Goal: Transaction & Acquisition: Book appointment/travel/reservation

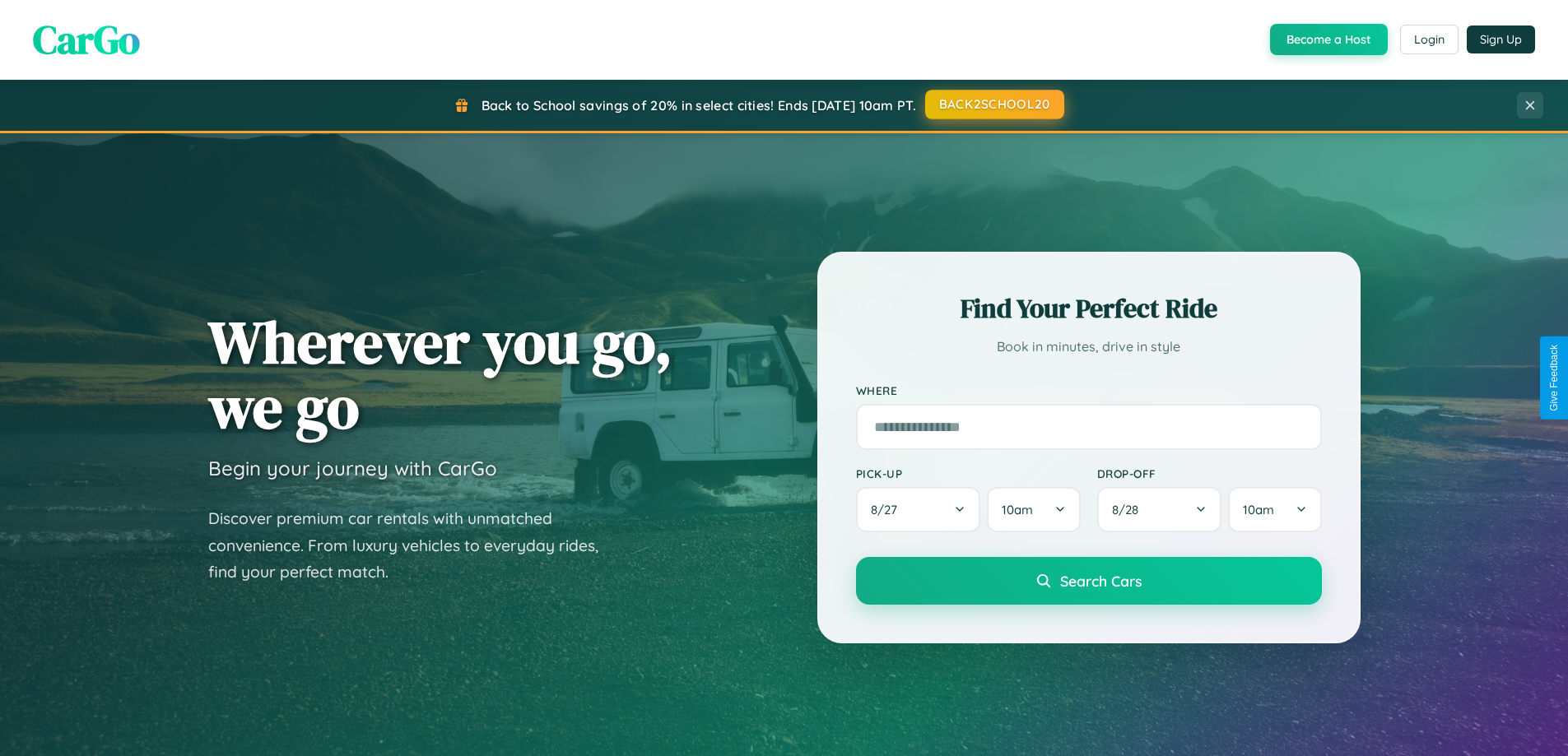
click at [993, 105] on button "BACK2SCHOOL20" at bounding box center [994, 104] width 139 height 29
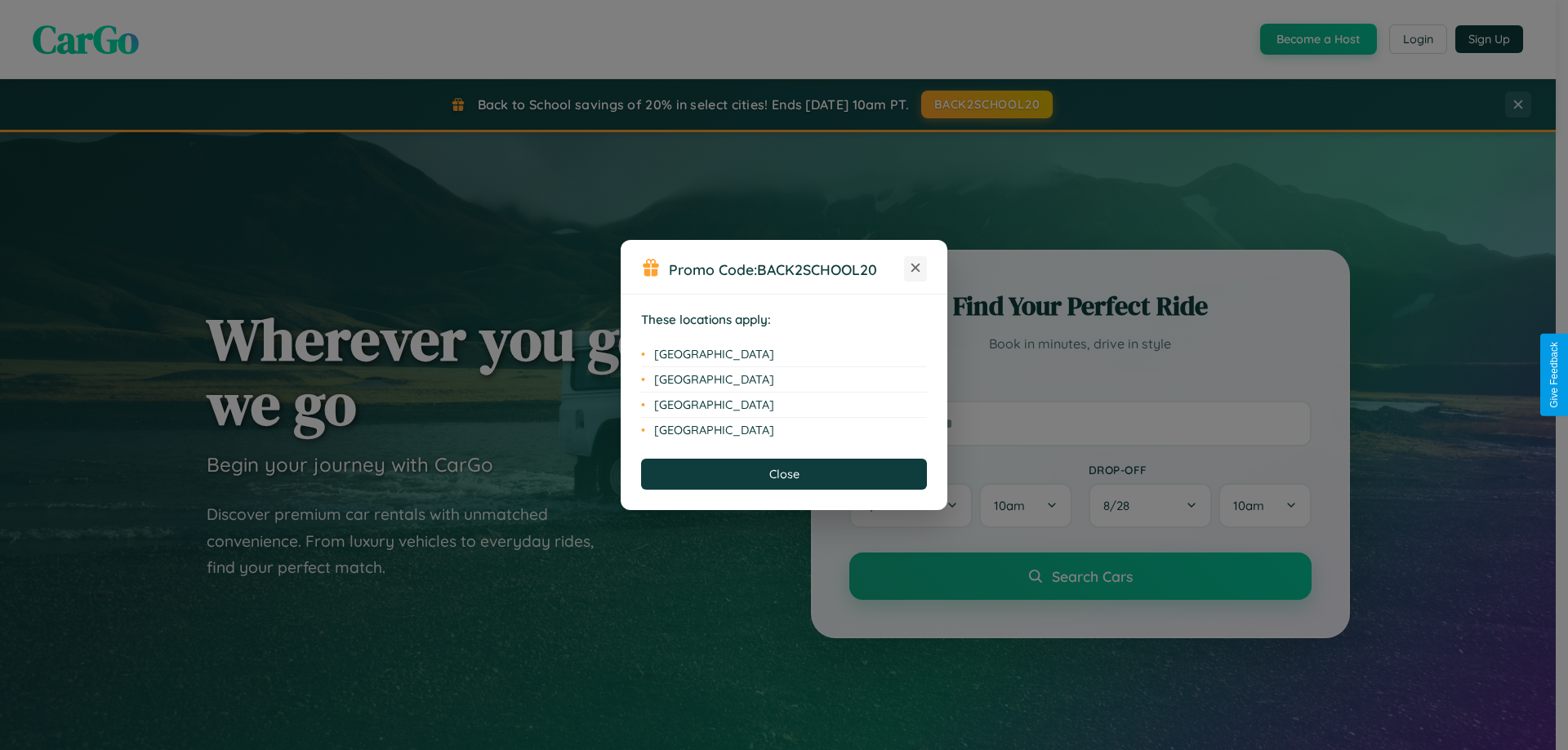
click at [915, 269] on icon at bounding box center [915, 268] width 9 height 9
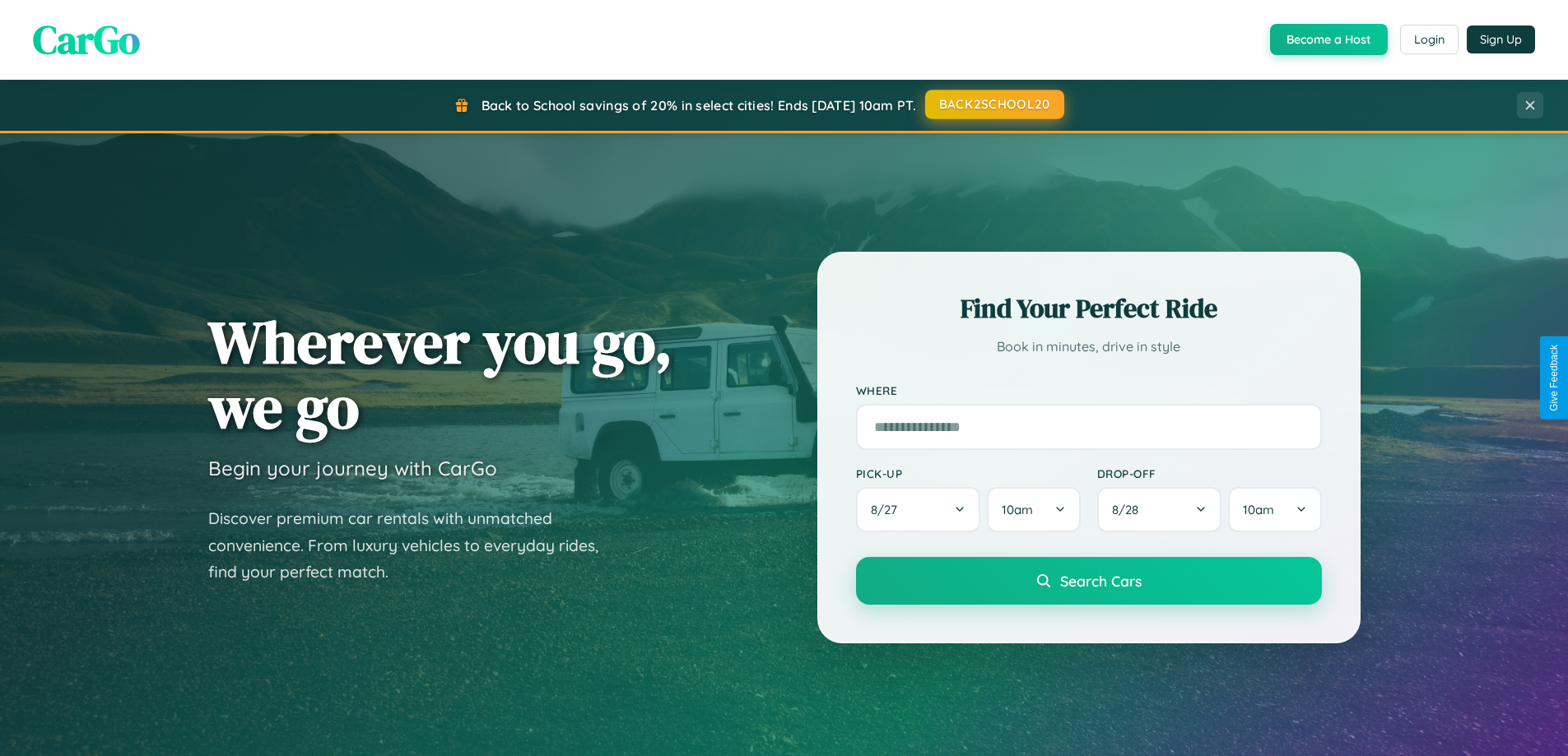
click at [993, 105] on button "BACK2SCHOOL20" at bounding box center [994, 104] width 139 height 29
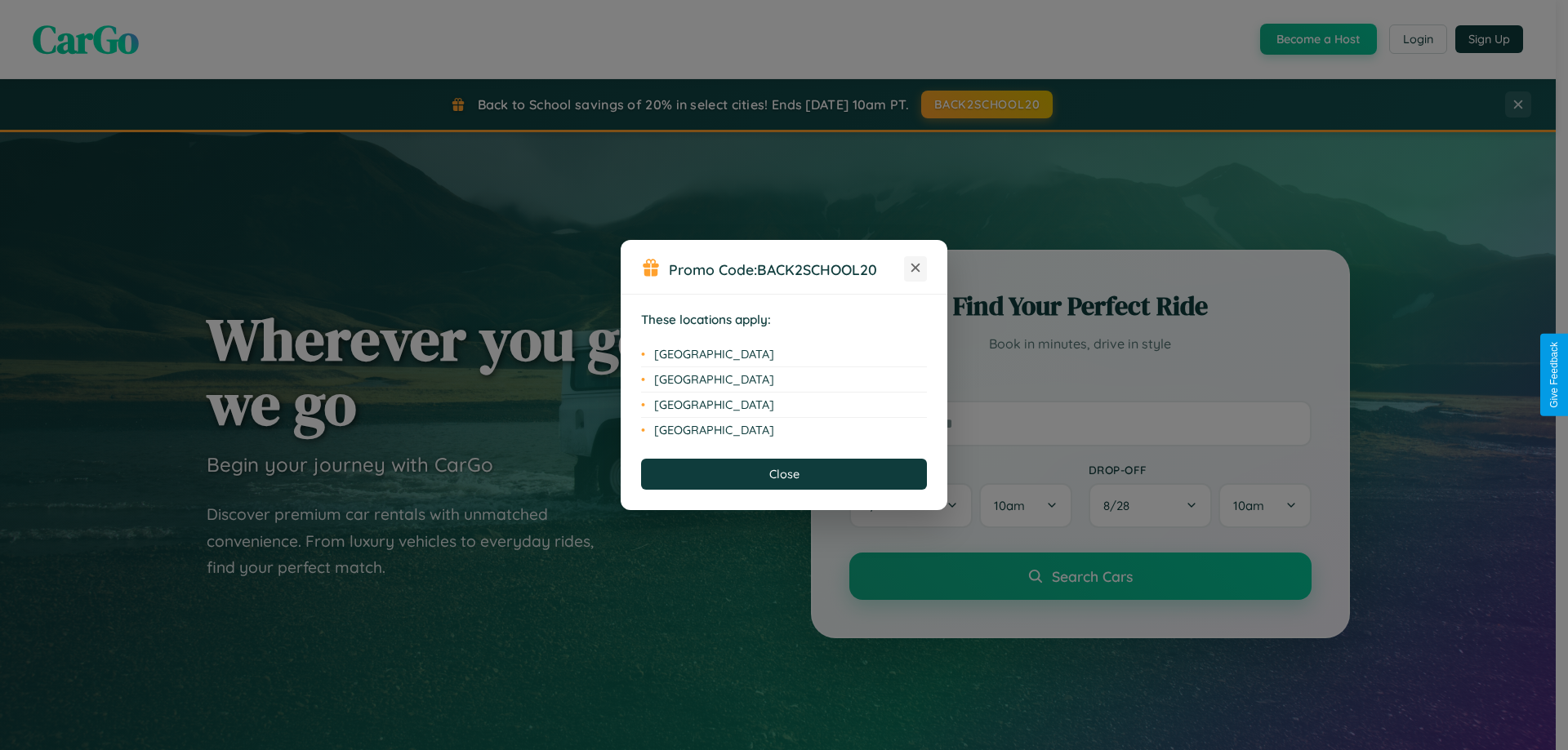
click at [915, 269] on icon at bounding box center [915, 268] width 9 height 9
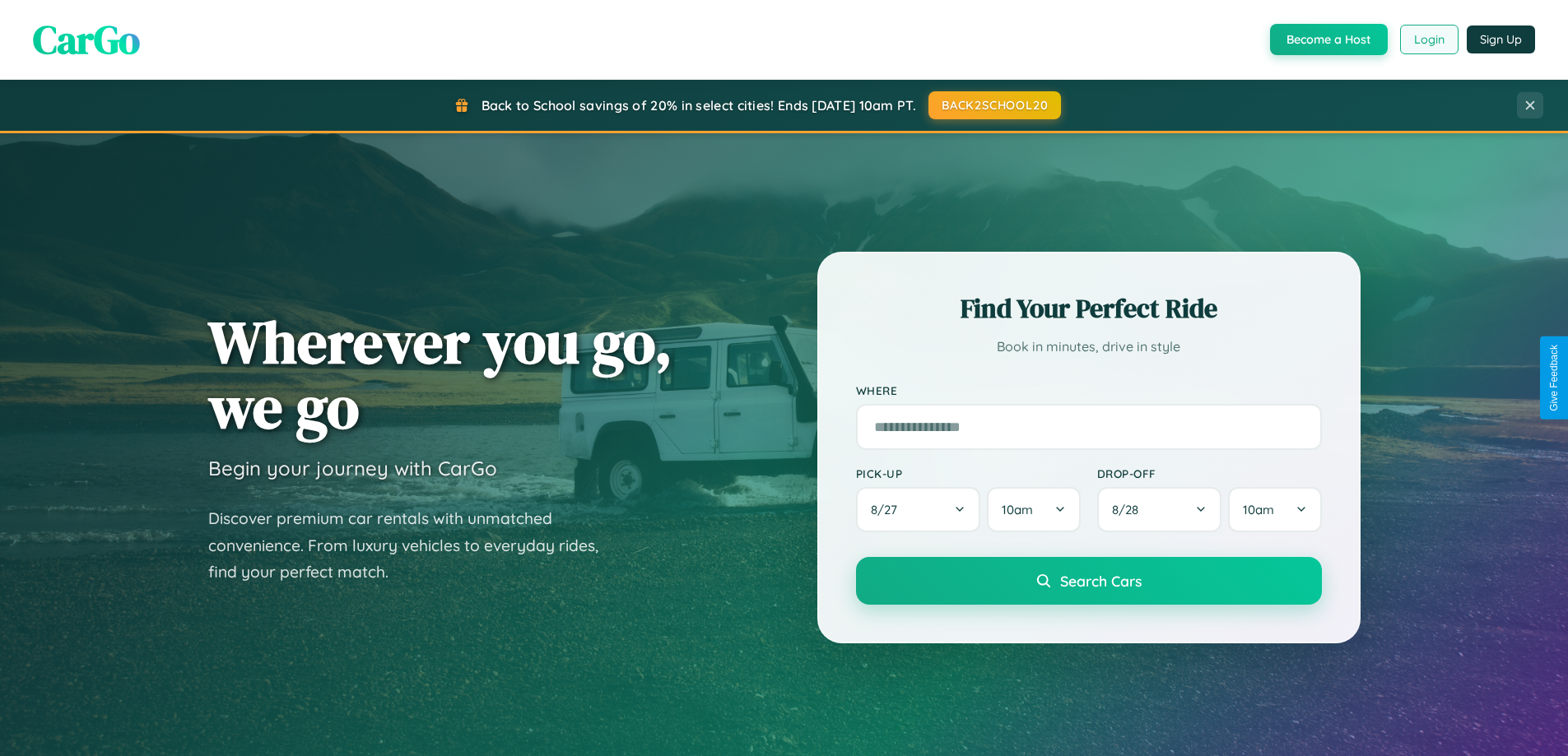
click at [1428, 40] on button "Login" at bounding box center [1430, 39] width 58 height 29
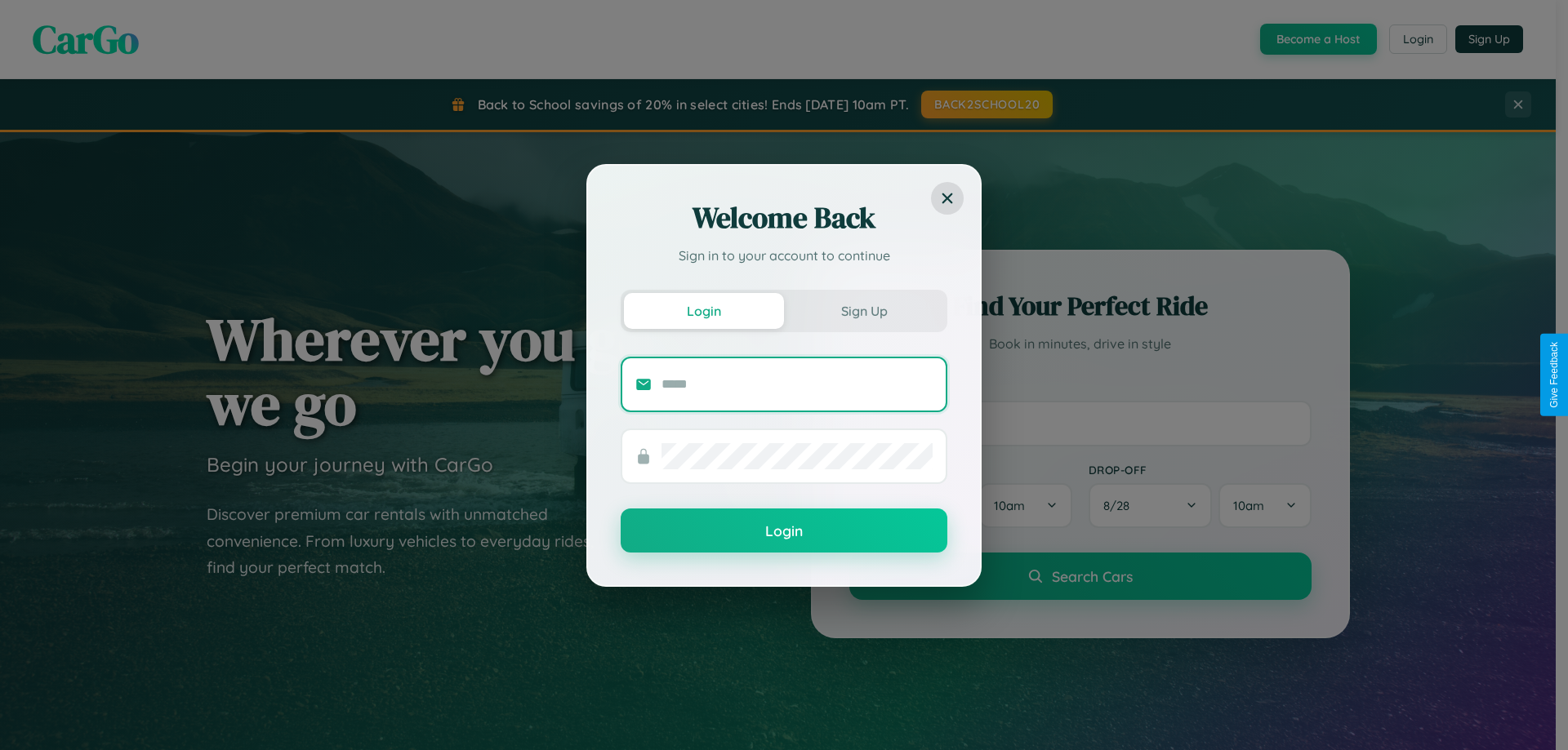
click at [798, 384] on input "text" at bounding box center [797, 384] width 271 height 26
type input "**********"
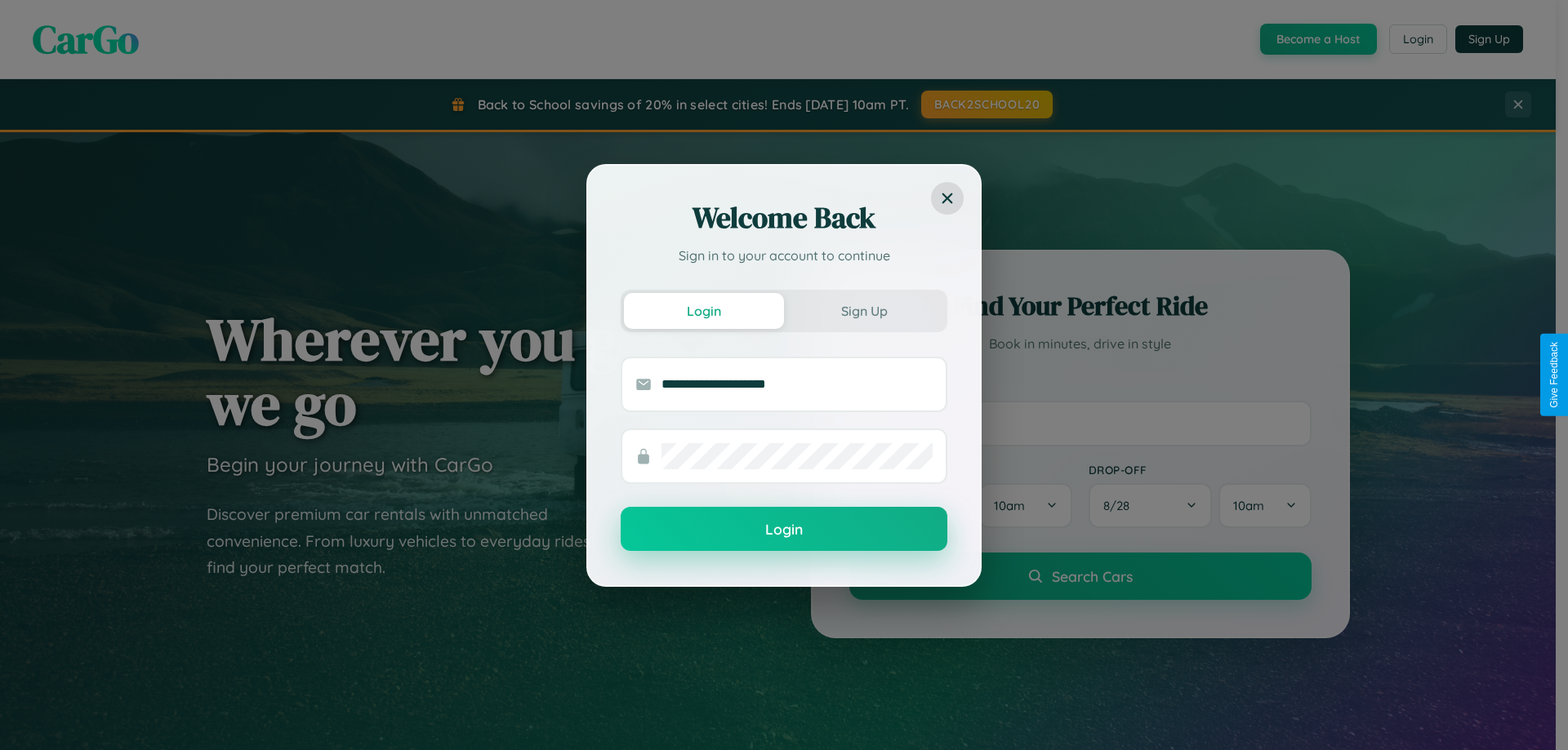
click at [784, 530] on button "Login" at bounding box center [784, 529] width 327 height 44
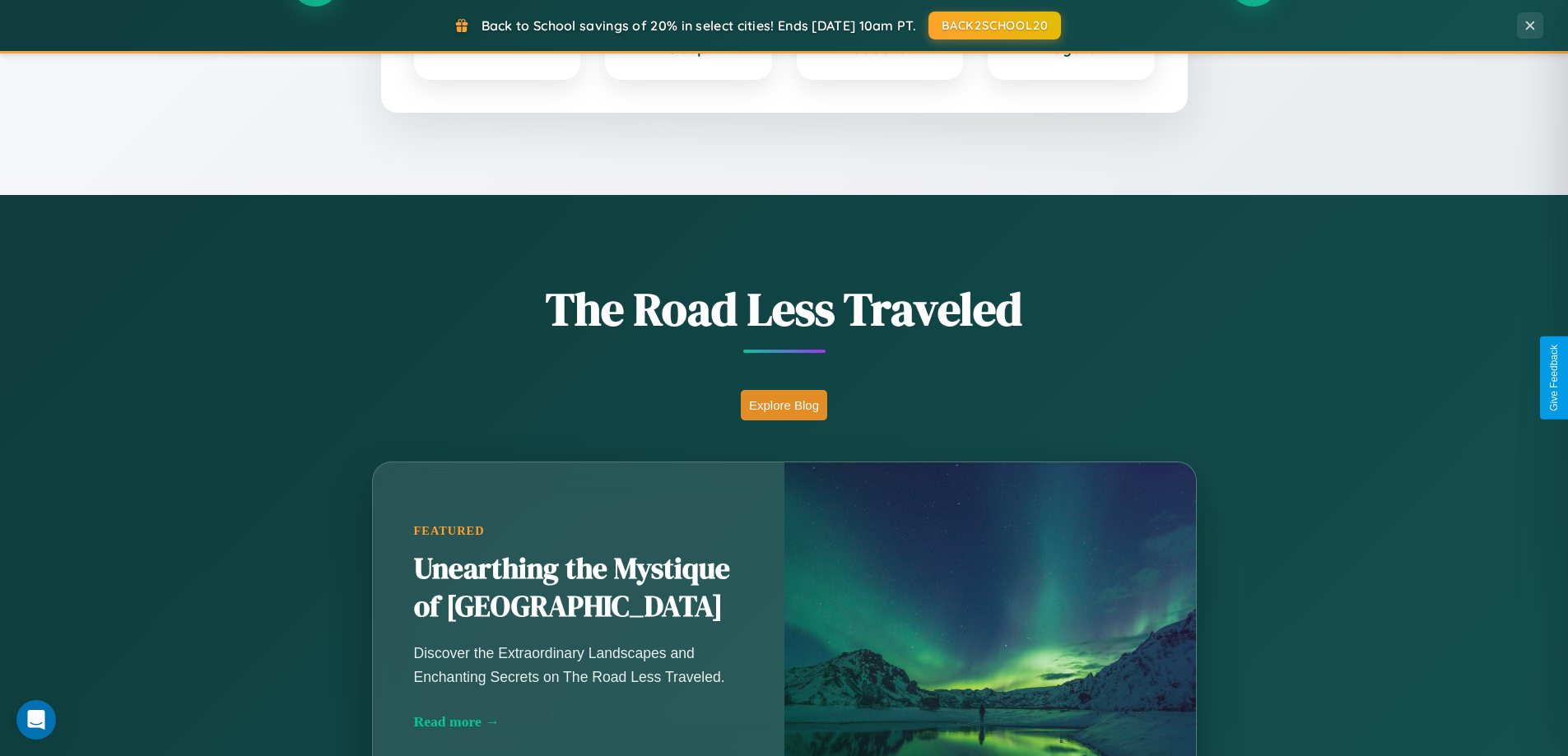
scroll to position [1132, 0]
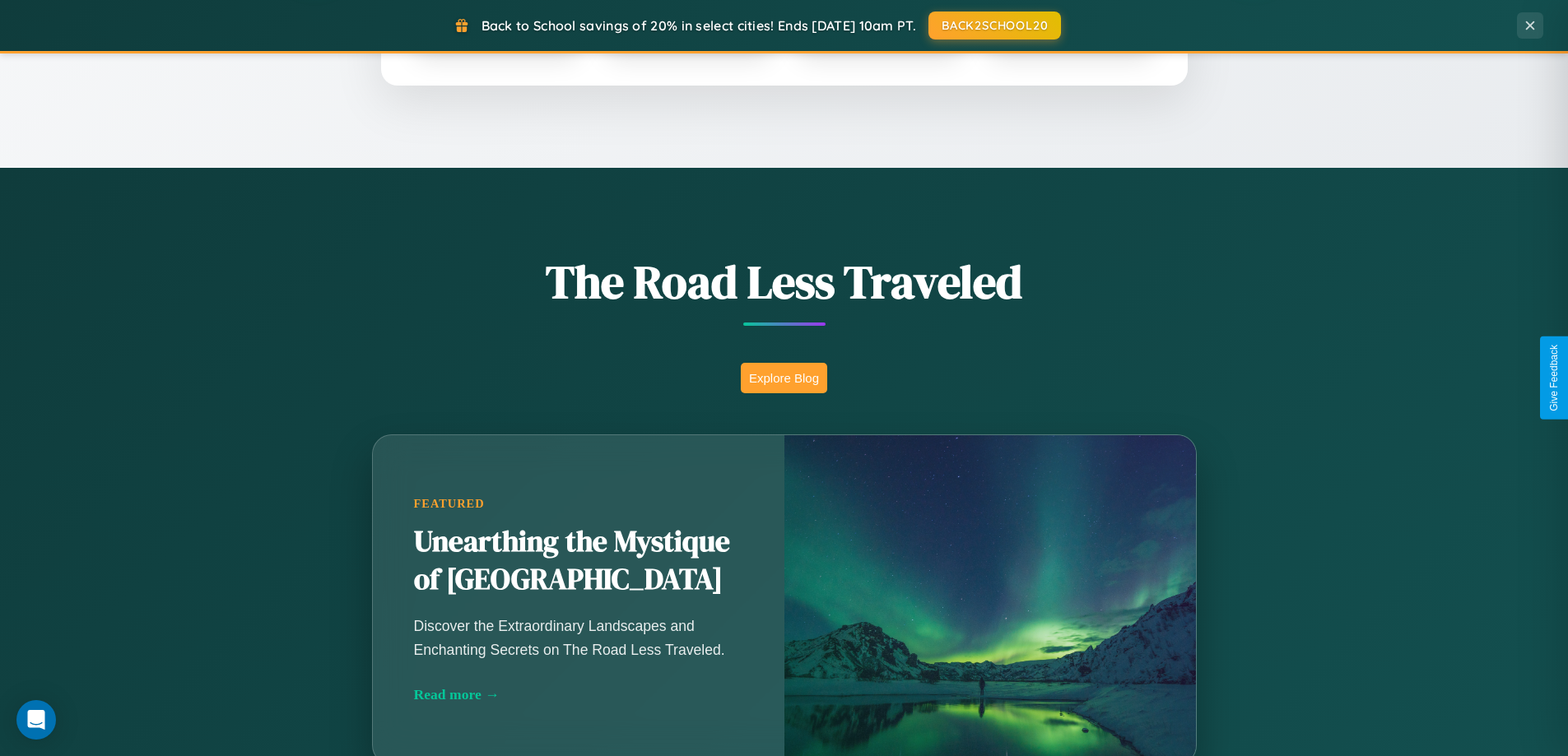
click at [784, 378] on button "Explore Blog" at bounding box center [784, 378] width 87 height 30
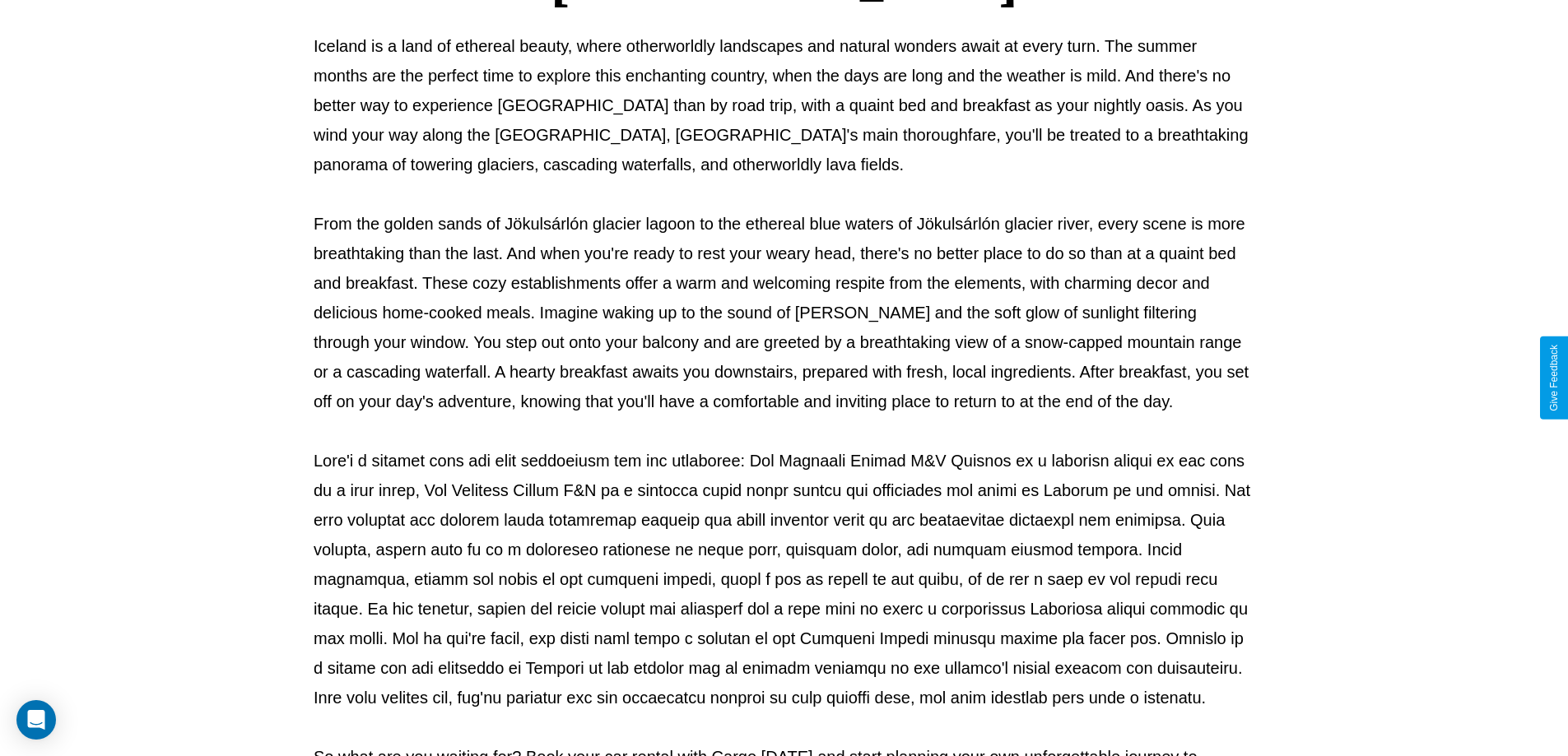
scroll to position [533, 0]
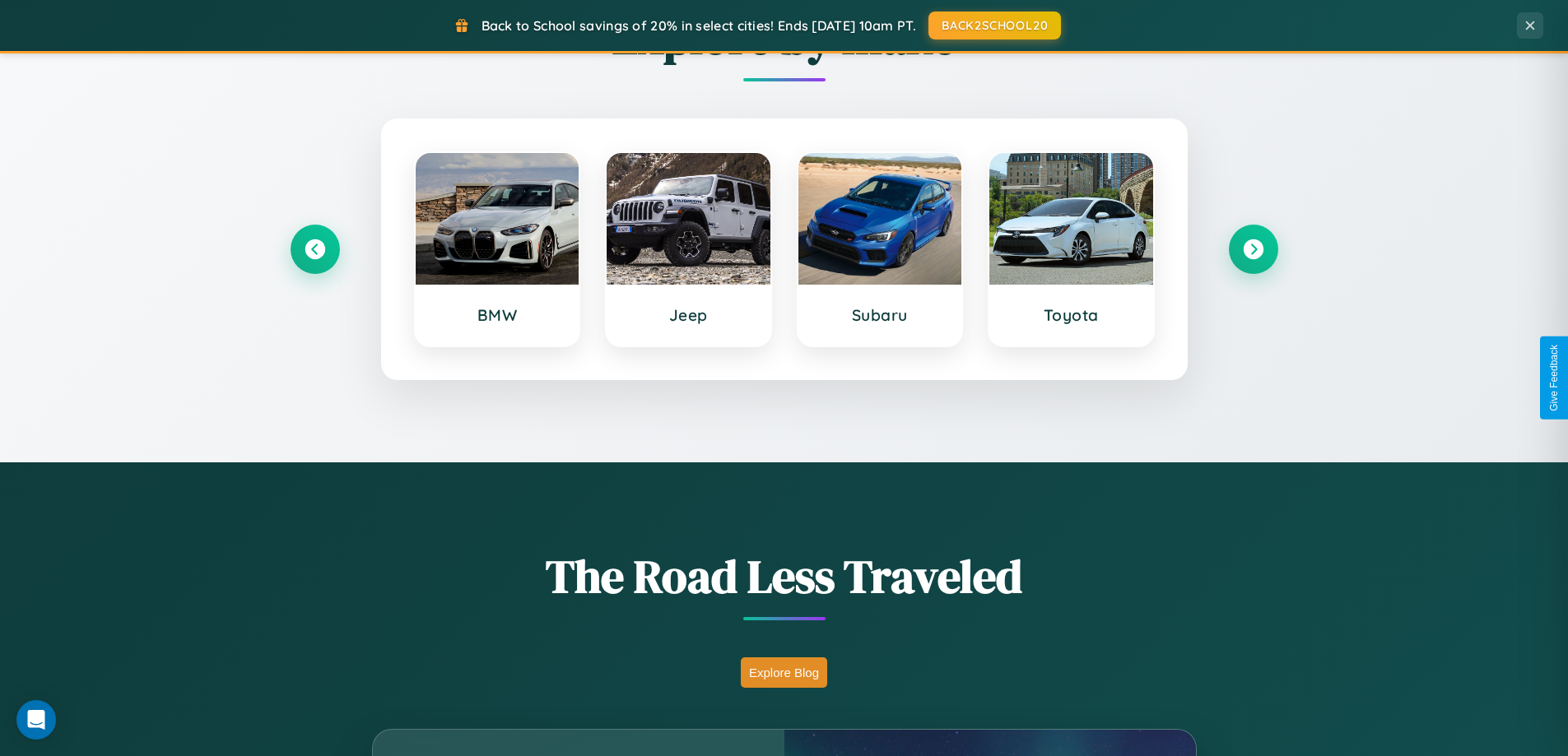
scroll to position [709, 0]
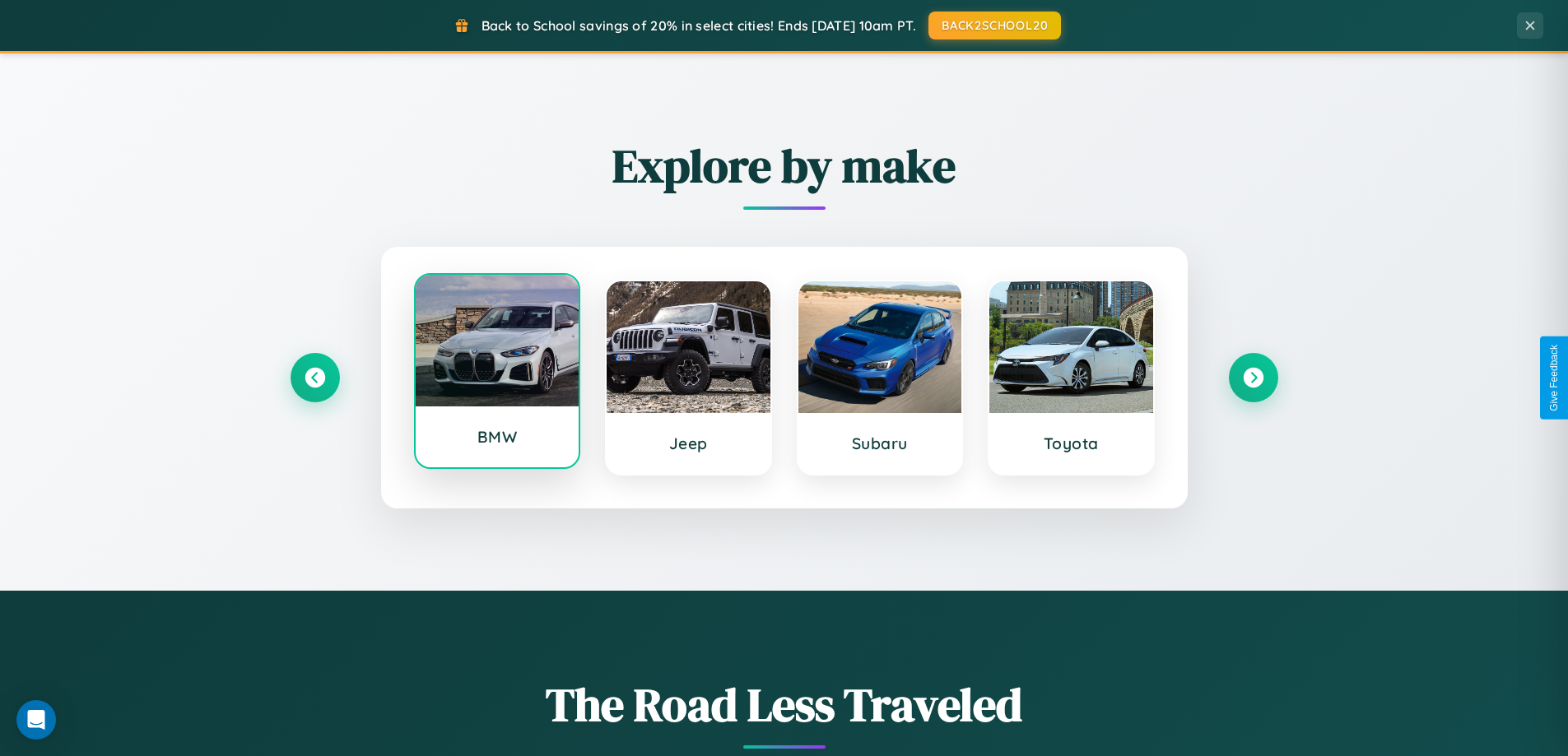
click at [497, 371] on div at bounding box center [498, 341] width 164 height 132
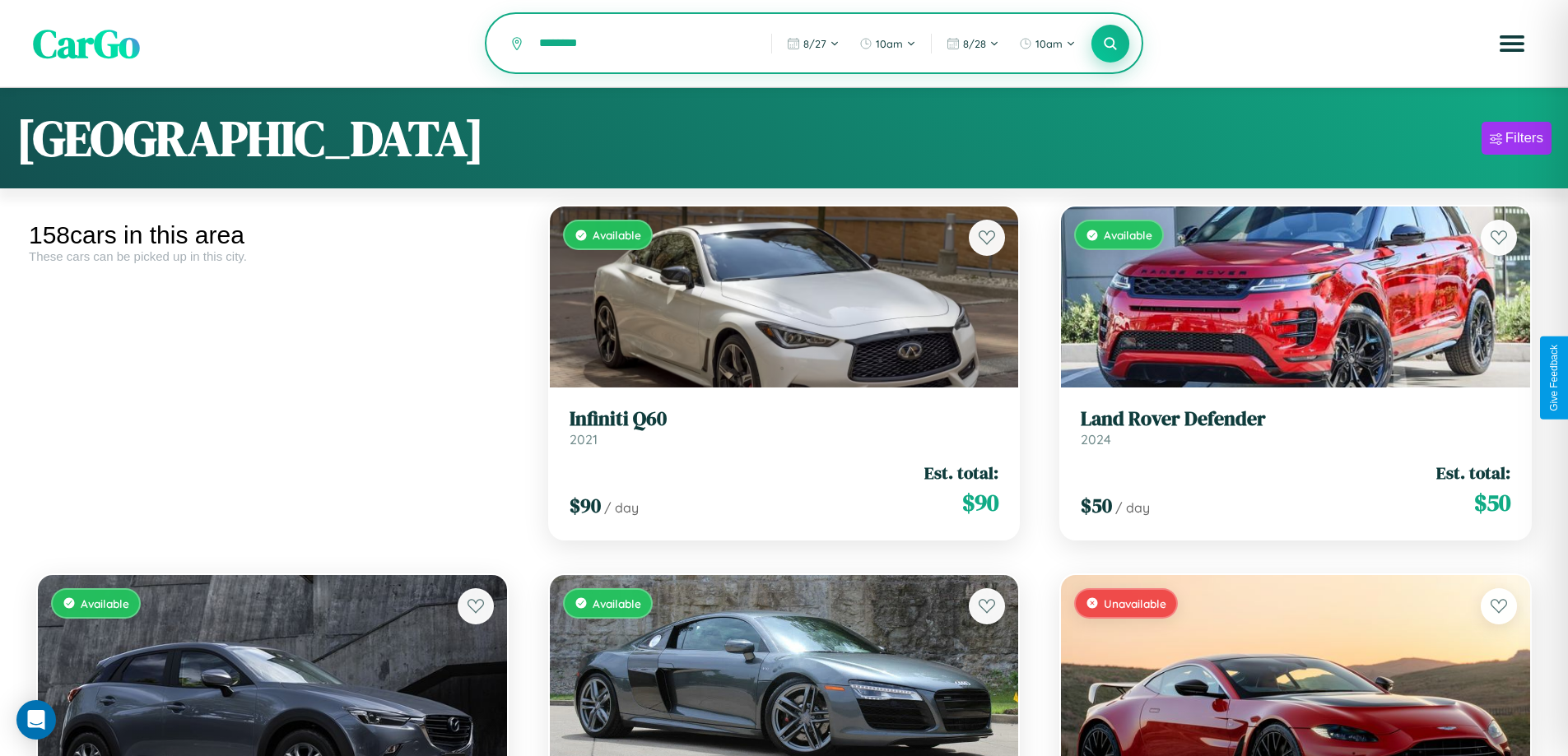
type input "********"
click at [1111, 45] on icon at bounding box center [1111, 43] width 16 height 16
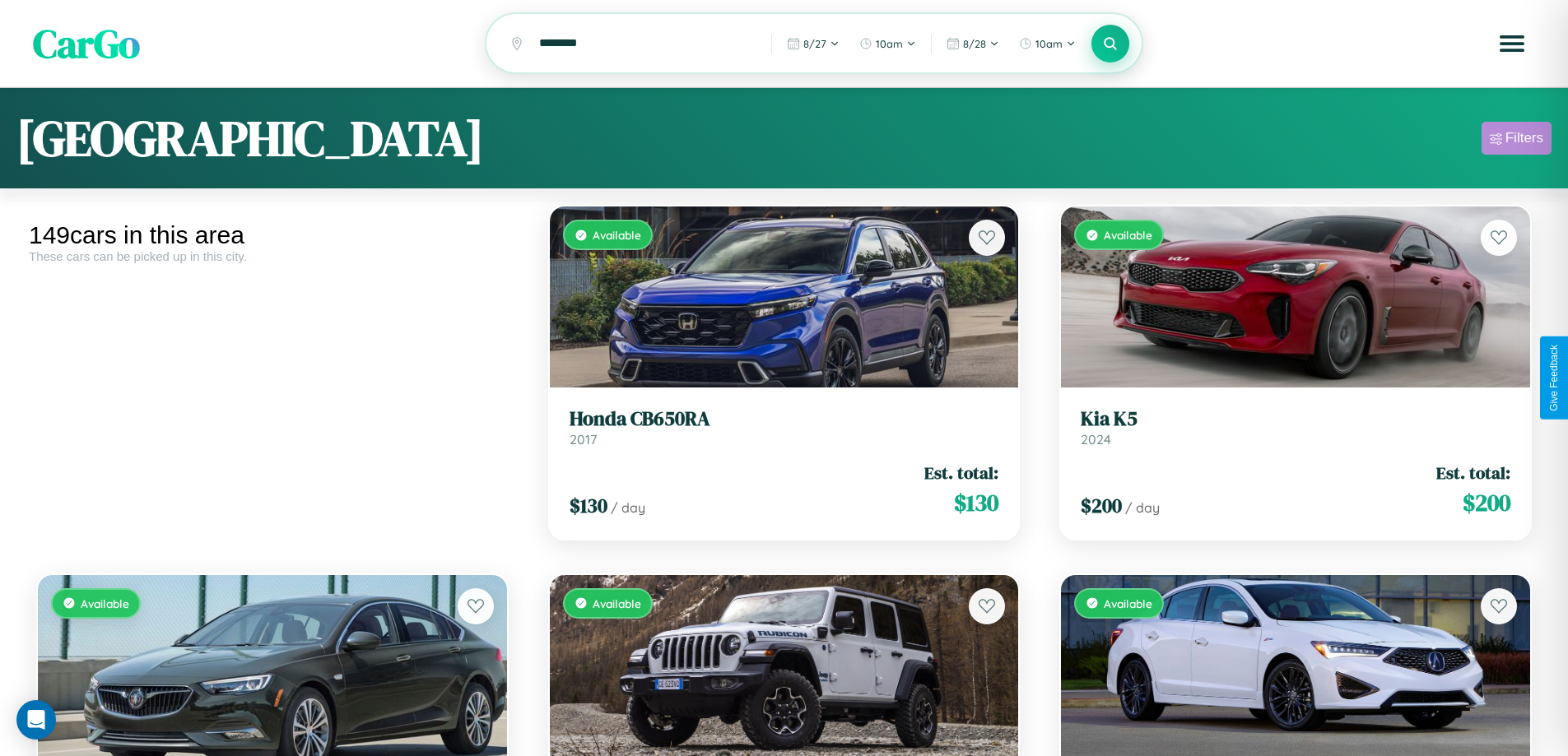
click at [1516, 141] on div "Filters" at bounding box center [1524, 138] width 38 height 17
